Goal: Information Seeking & Learning: Compare options

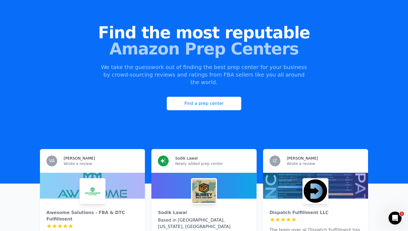
scroll to position [112, 0]
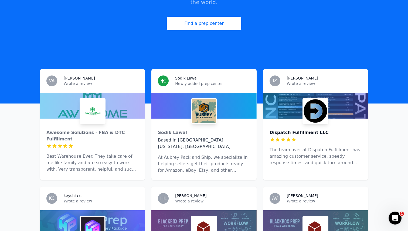
click at [291, 130] on div "Dispatch Fulfillment LLC" at bounding box center [316, 133] width 92 height 6
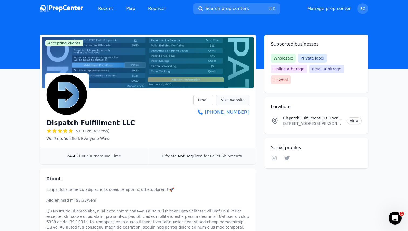
click at [234, 102] on link "Visit website" at bounding box center [232, 100] width 33 height 10
click at [238, 103] on link "Visit website" at bounding box center [232, 100] width 33 height 10
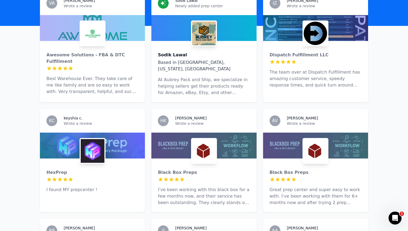
scroll to position [190, 0]
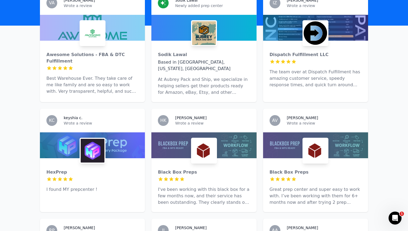
click at [123, 162] on div "HexPrep 5 out of 5 stars I found MY prepcenter !" at bounding box center [92, 178] width 105 height 41
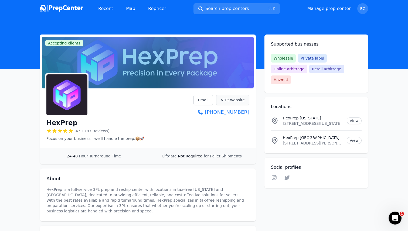
click at [230, 101] on link "Visit website" at bounding box center [232, 100] width 33 height 10
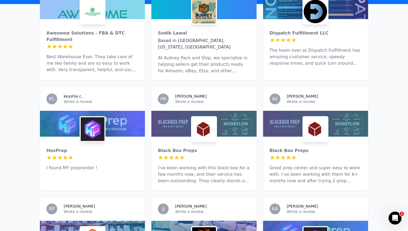
scroll to position [205, 0]
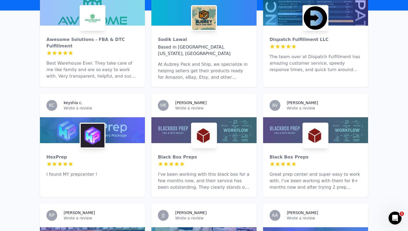
click at [202, 61] on p "At Aubrey Pack and Ship, we specialize in helping sellers get their products re…" at bounding box center [204, 70] width 92 height 19
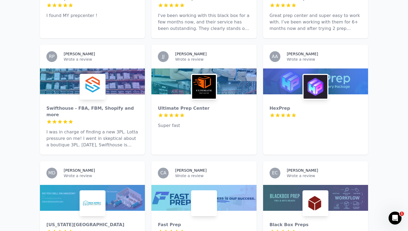
scroll to position [370, 0]
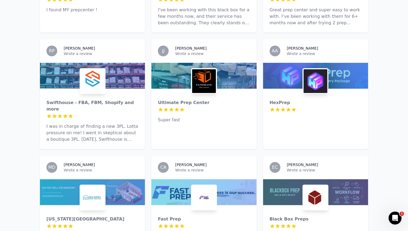
click at [77, 114] on div at bounding box center [92, 116] width 92 height 5
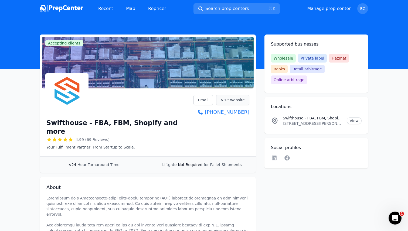
click at [227, 104] on link "Visit website" at bounding box center [232, 100] width 33 height 10
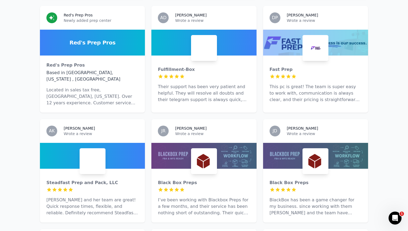
scroll to position [740, 0]
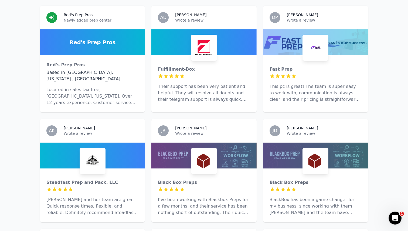
click at [88, 169] on div "Steadfast Prep and Pack, LLC 5 out of 5 stars Amber and her team are great! Qui…" at bounding box center [92, 196] width 105 height 54
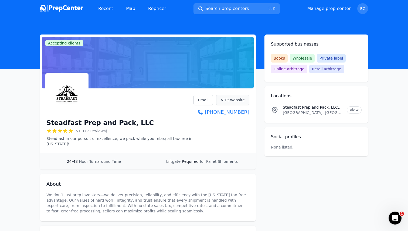
click at [240, 103] on link "Visit website" at bounding box center [232, 100] width 33 height 10
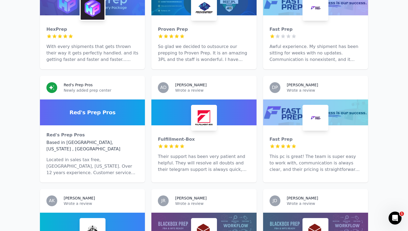
scroll to position [751, 0]
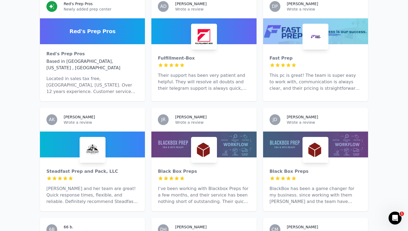
click at [330, 44] on div "Fast Prep 5 out of 5 stars This pc is great! The team is super easy to work wit…" at bounding box center [315, 71] width 105 height 54
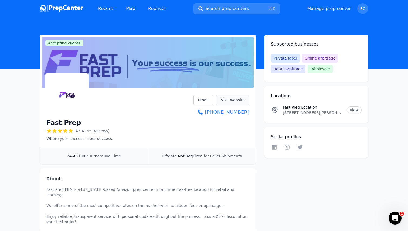
click at [246, 98] on link "Visit website" at bounding box center [232, 100] width 33 height 10
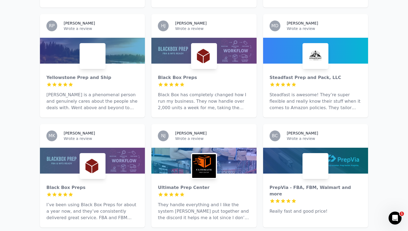
scroll to position [1175, 0]
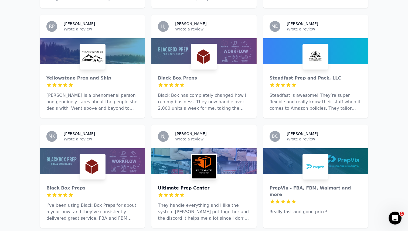
click at [165, 185] on div "Ultimate Prep Center" at bounding box center [204, 188] width 92 height 6
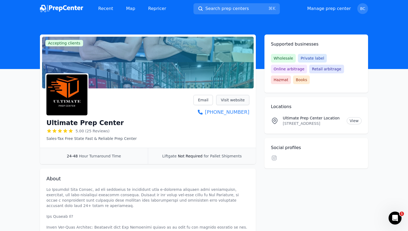
click at [234, 102] on link "Visit website" at bounding box center [232, 100] width 33 height 10
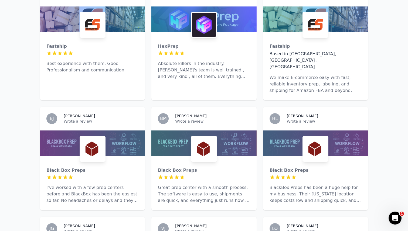
scroll to position [1519, 0]
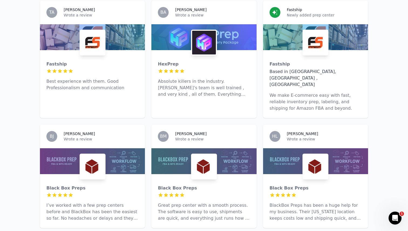
click at [92, 69] on div at bounding box center [92, 71] width 92 height 5
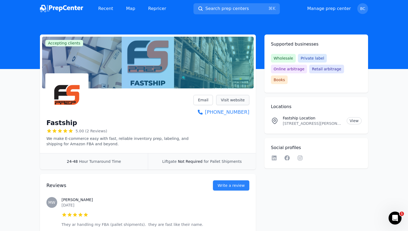
click at [242, 100] on link "Visit website" at bounding box center [232, 100] width 33 height 10
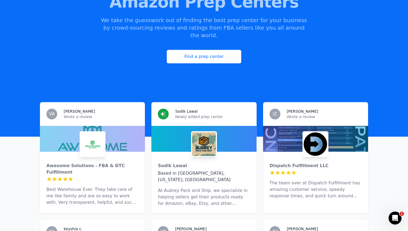
scroll to position [79, 0]
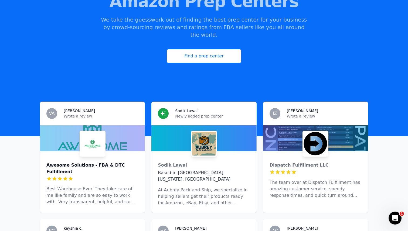
click at [117, 162] on div "Awesome Solutions - FBA & DTC Fulfillment" at bounding box center [92, 168] width 92 height 13
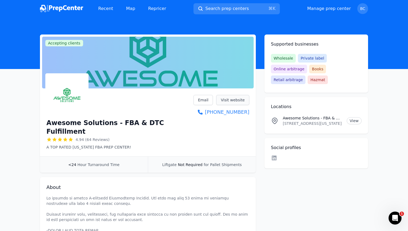
click at [234, 101] on link "Visit website" at bounding box center [232, 100] width 33 height 10
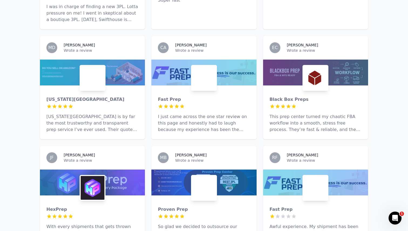
scroll to position [509, 0]
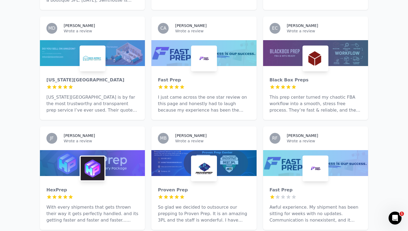
click at [182, 95] on div "Fast Prep 5 out of 5 stars I just came across the one star review on this page …" at bounding box center [203, 93] width 105 height 54
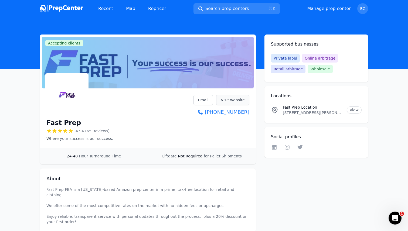
click at [238, 96] on link "Visit website" at bounding box center [232, 100] width 33 height 10
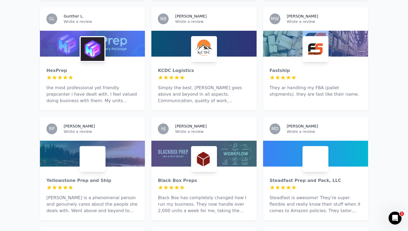
scroll to position [1100, 0]
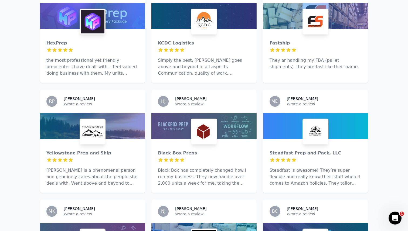
click at [96, 167] on p "Katy is a phenomenal person and genuinely cares about the people she deals with…" at bounding box center [92, 176] width 92 height 19
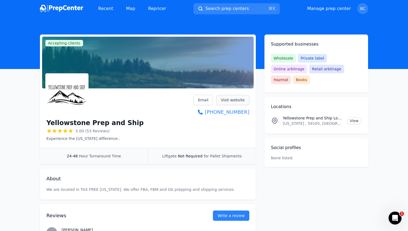
click at [229, 98] on link "Visit website" at bounding box center [232, 100] width 33 height 10
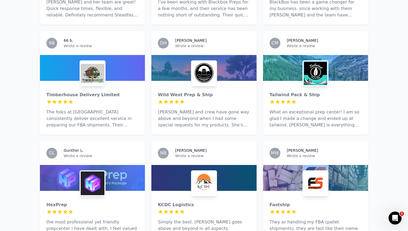
scroll to position [948, 0]
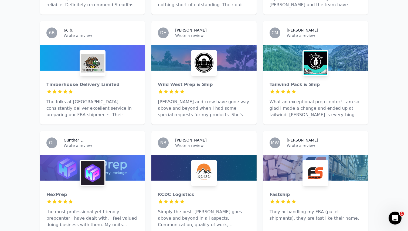
click at [324, 199] on div at bounding box center [316, 201] width 92 height 5
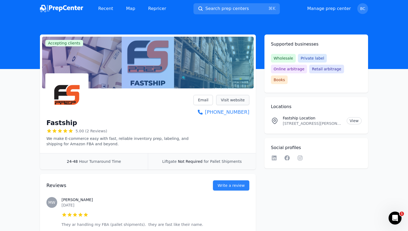
click at [238, 101] on link "Visit website" at bounding box center [232, 100] width 33 height 10
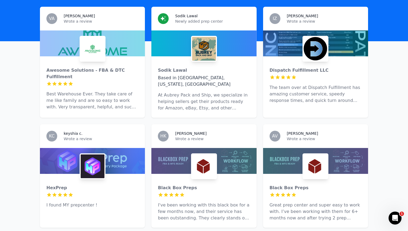
scroll to position [155, 0]
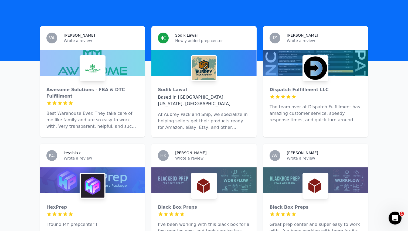
click at [283, 104] on p "The team over at Dispatch Fulfillment has amazing customer service, speedy resp…" at bounding box center [316, 113] width 92 height 19
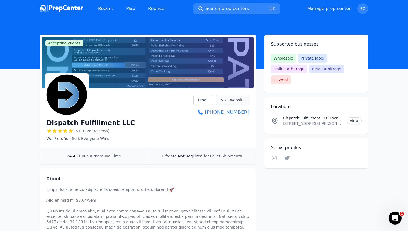
click at [240, 101] on link "Visit website" at bounding box center [232, 100] width 33 height 10
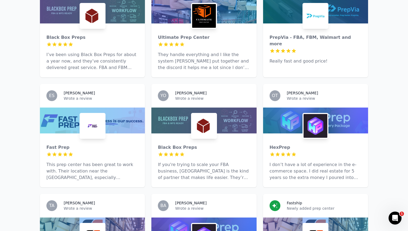
scroll to position [1407, 0]
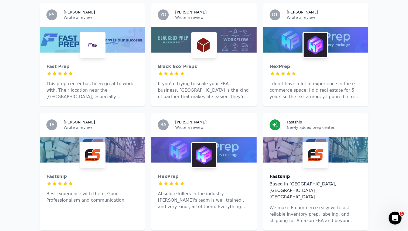
click at [286, 174] on div "Fastship" at bounding box center [316, 177] width 92 height 6
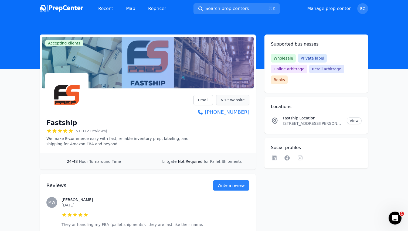
click at [242, 98] on link "Visit website" at bounding box center [232, 100] width 33 height 10
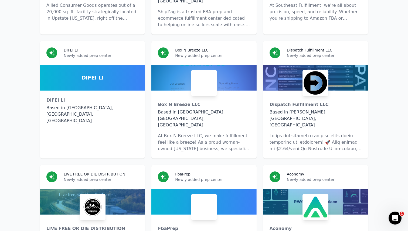
scroll to position [3748, 0]
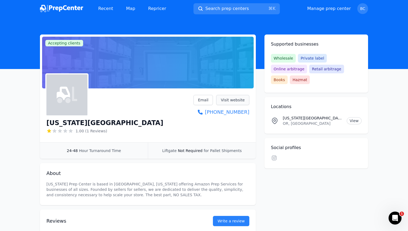
click at [242, 103] on link "Visit website" at bounding box center [232, 100] width 33 height 10
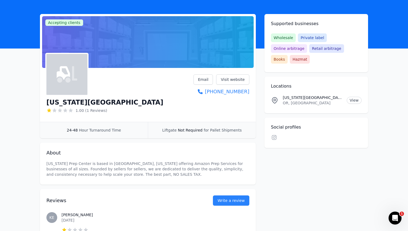
scroll to position [77, 0]
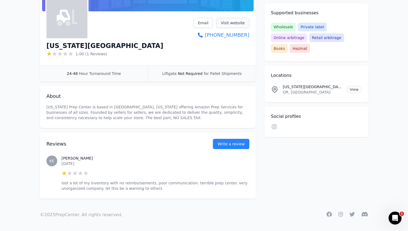
click at [238, 22] on link "Visit website" at bounding box center [232, 23] width 33 height 10
